Goal: Find specific page/section

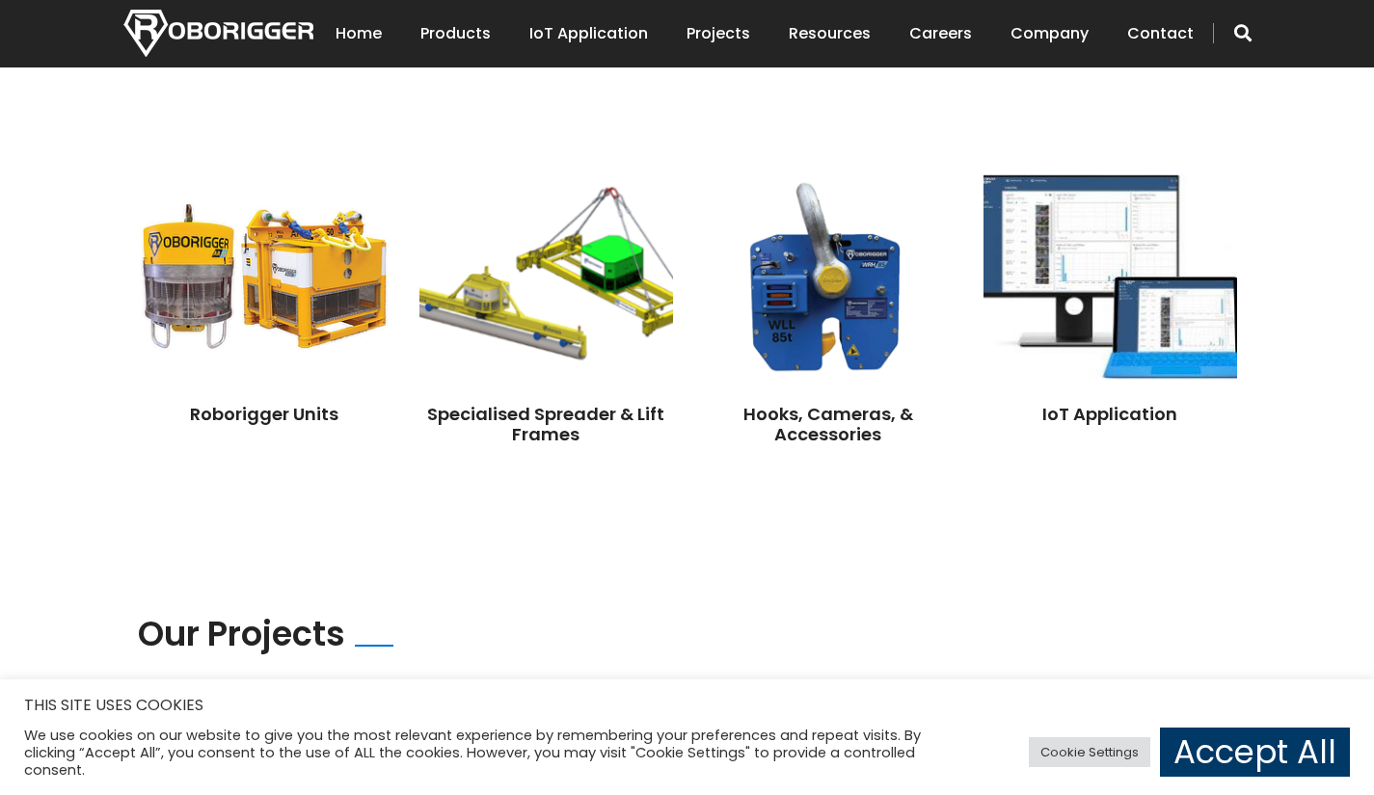
scroll to position [1479, 0]
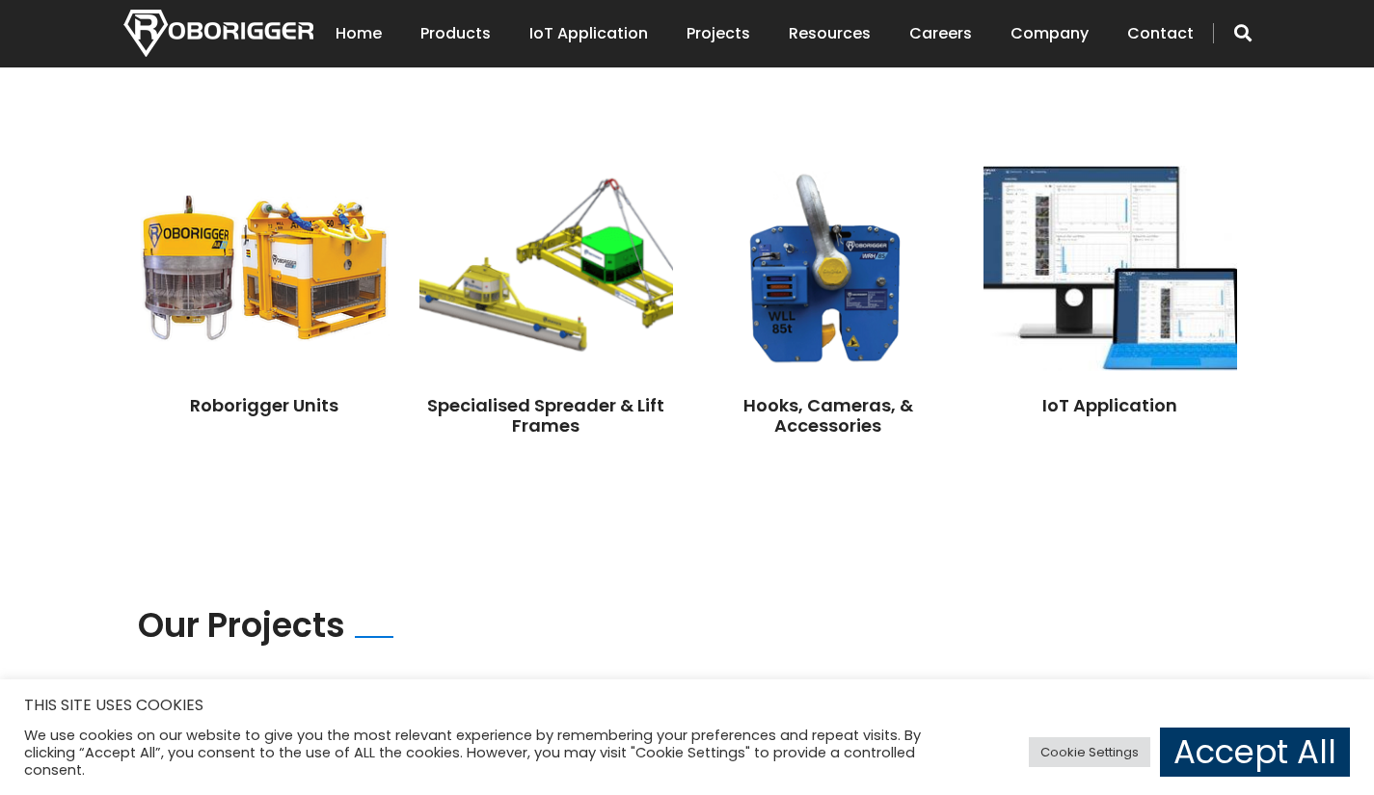
click at [570, 378] on div "Specialised Spreader & Lift Frames" at bounding box center [546, 404] width 254 height 66
click at [548, 393] on link "Specialised Spreader & Lift Frames" at bounding box center [545, 415] width 237 height 45
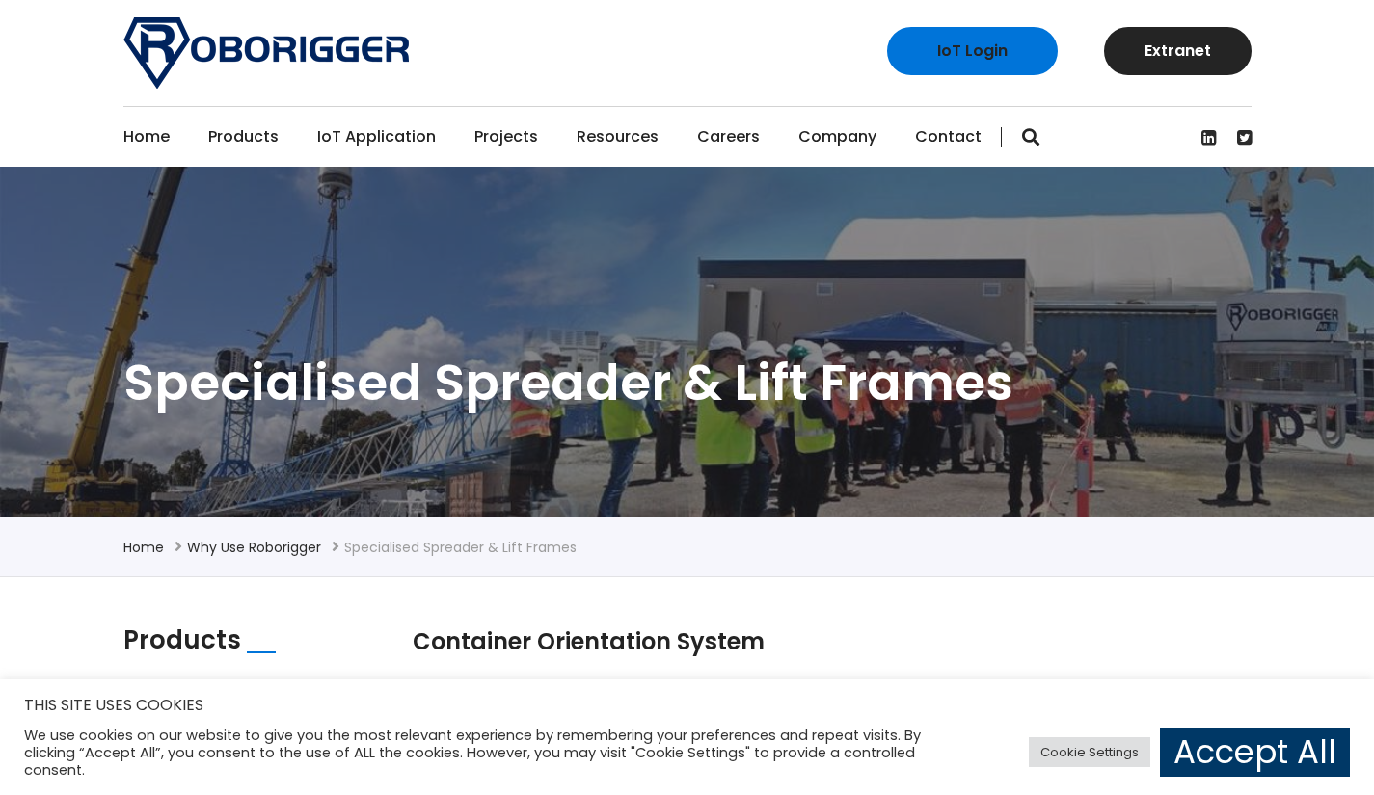
click at [270, 225] on link "Roborigger Units" at bounding box center [328, 231] width 241 height 42
